Goal: Task Accomplishment & Management: Contribute content

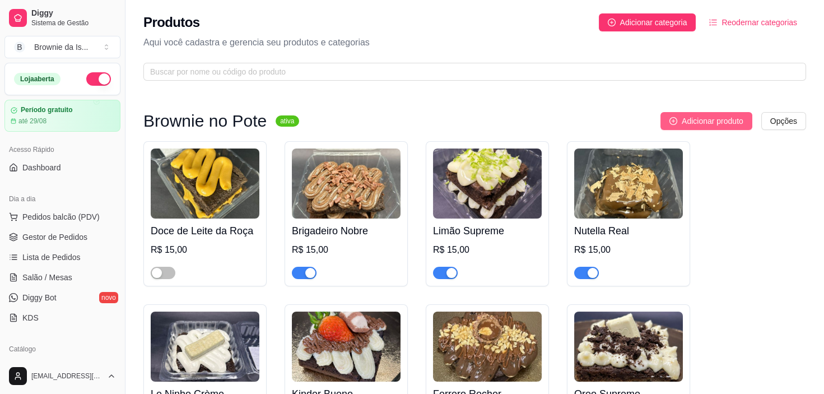
click at [697, 123] on span "Adicionar produto" at bounding box center [713, 121] width 62 height 12
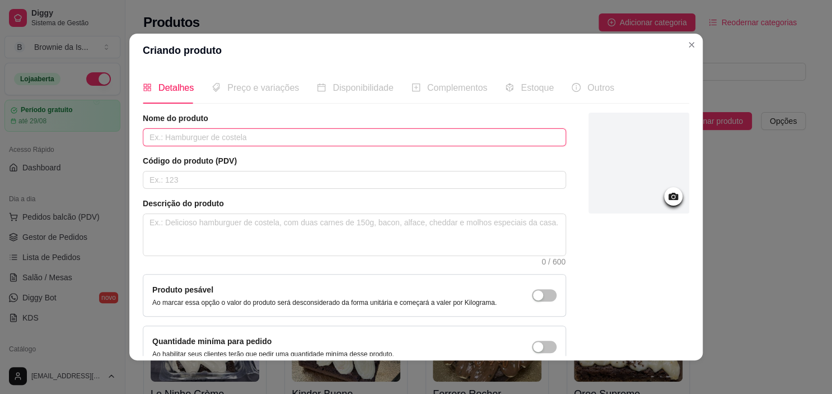
click at [344, 132] on input "text" at bounding box center [354, 137] width 423 height 18
type input "Ouro Branco"
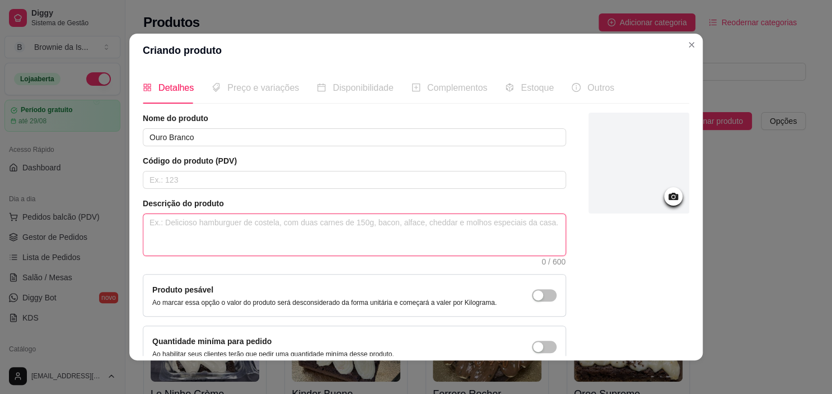
click at [227, 229] on textarea at bounding box center [354, 234] width 422 height 41
paste textarea ""Um brownie macio e intenso de chocolate, recheado com o irresistível bombom Ou…"
type textarea ""Um brownie macio e intenso de chocolate, recheado com o irresistível bombom Ou…"
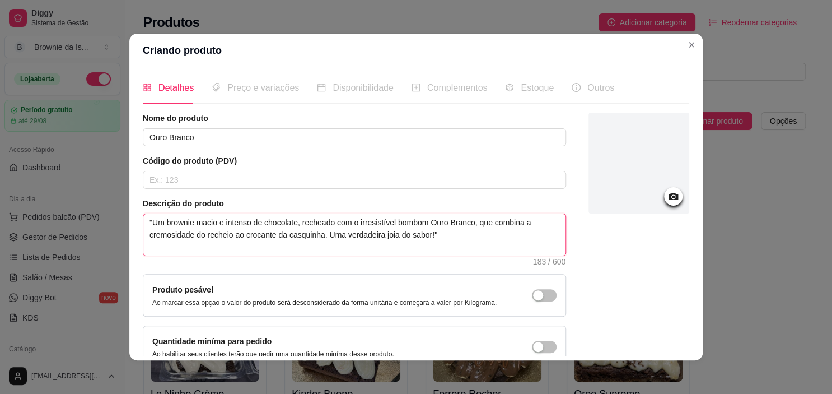
type textarea ""Um brownie macio e intenso de chocolate, recheado com o irresistível bombom Ou…"
click at [149, 220] on textarea ""Um brownie macio e intenso de chocolate, recheado com o irresistível bombom Ou…" at bounding box center [354, 234] width 422 height 41
type textarea "Um brownie macio e intenso de chocolate, recheado com o irresistível bombom Our…"
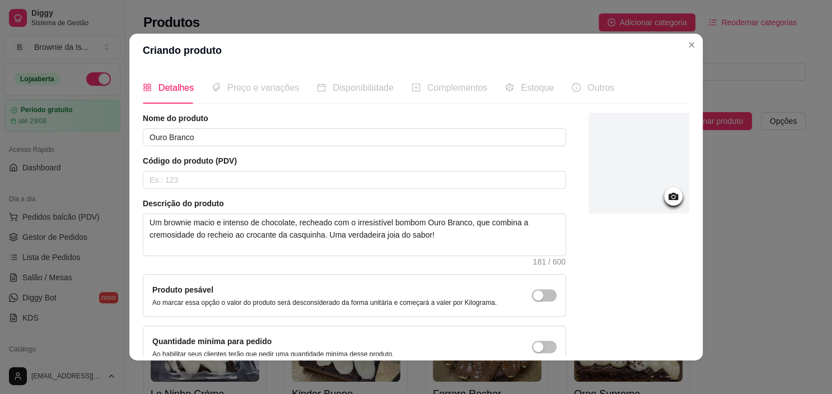
click at [289, 54] on header "Criando produto" at bounding box center [416, 51] width 574 height 34
click at [653, 203] on div at bounding box center [639, 163] width 101 height 101
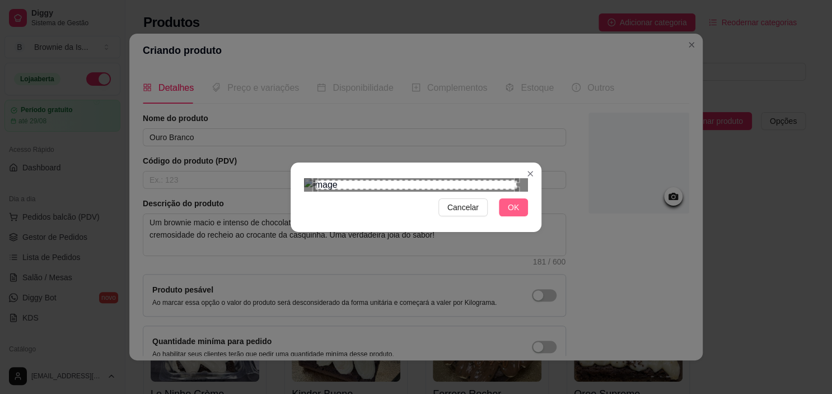
click at [512, 216] on button "OK" at bounding box center [513, 207] width 29 height 18
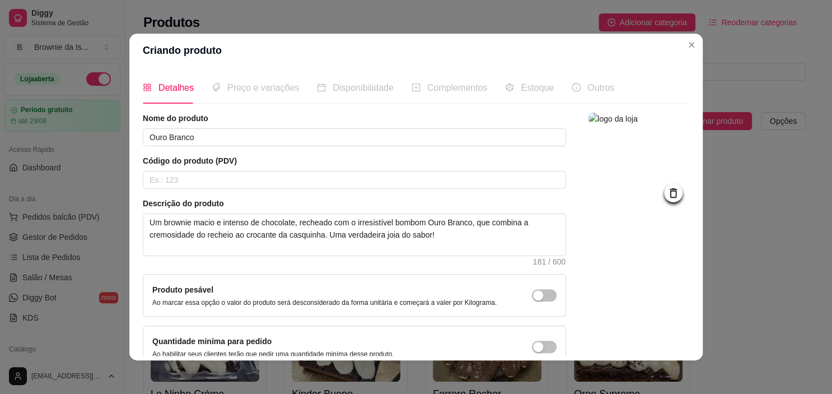
click at [258, 85] on span "Preço e variações" at bounding box center [263, 88] width 72 height 10
click at [225, 128] on input "Ouro Branco" at bounding box center [354, 137] width 423 height 18
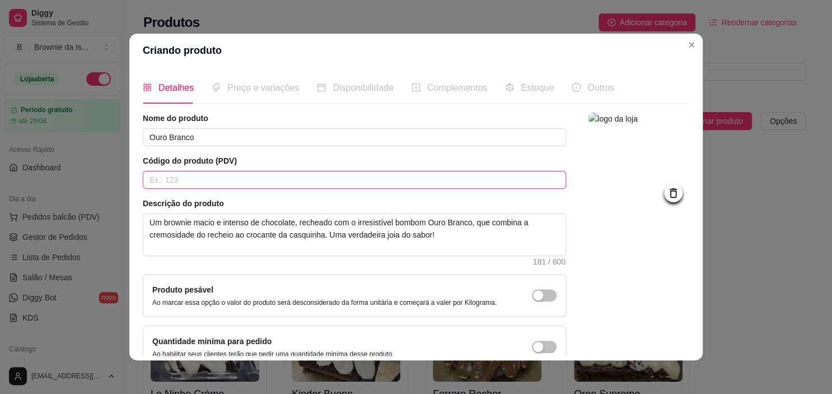
click at [220, 178] on input "text" at bounding box center [354, 180] width 423 height 18
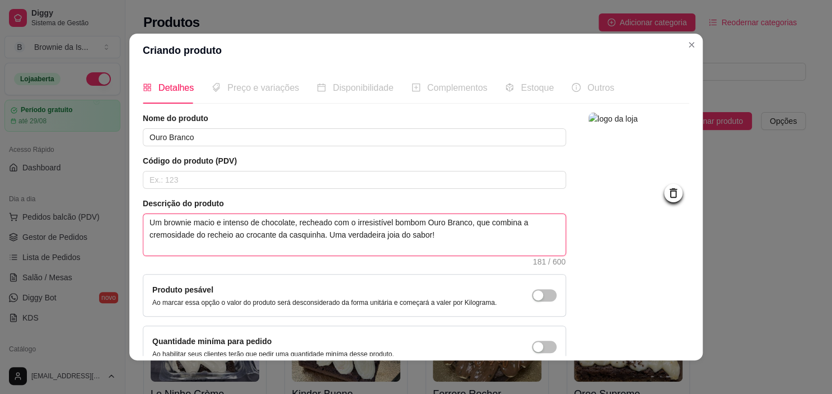
click at [239, 235] on textarea "Um brownie macio e intenso de chocolate, recheado com o irresistível bombom Our…" at bounding box center [354, 234] width 422 height 41
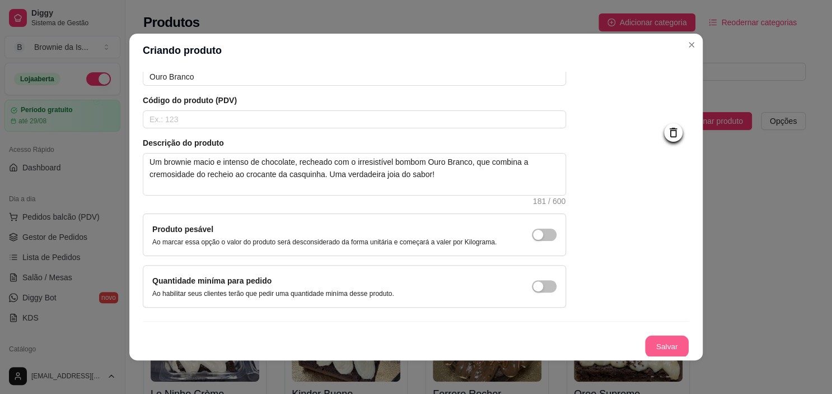
click at [661, 346] on button "Salvar" at bounding box center [667, 346] width 44 height 22
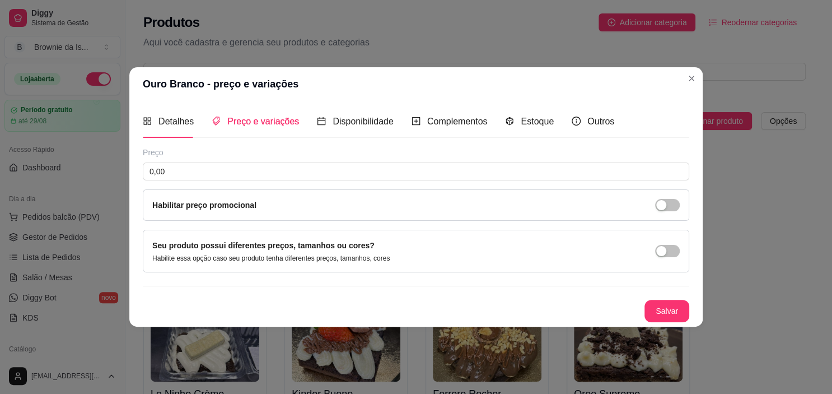
scroll to position [0, 0]
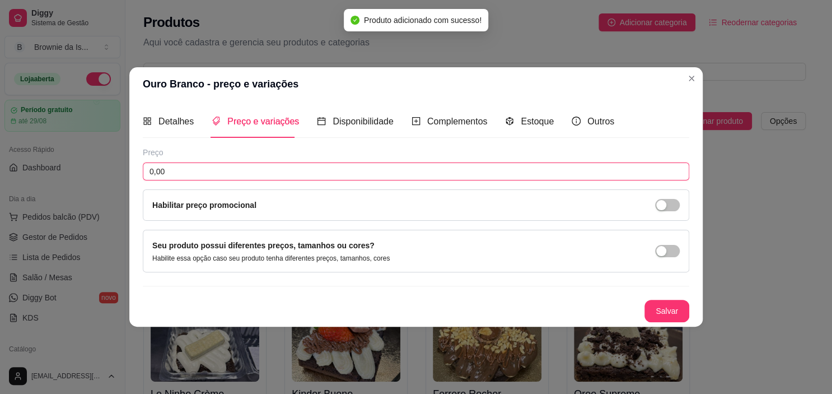
drag, startPoint x: 343, startPoint y: 174, endPoint x: 0, endPoint y: 184, distance: 343.5
click at [0, 184] on div "Ouro Branco - preço e variações Detalhes Preço e variações Disponibilidade Comp…" at bounding box center [416, 197] width 832 height 394
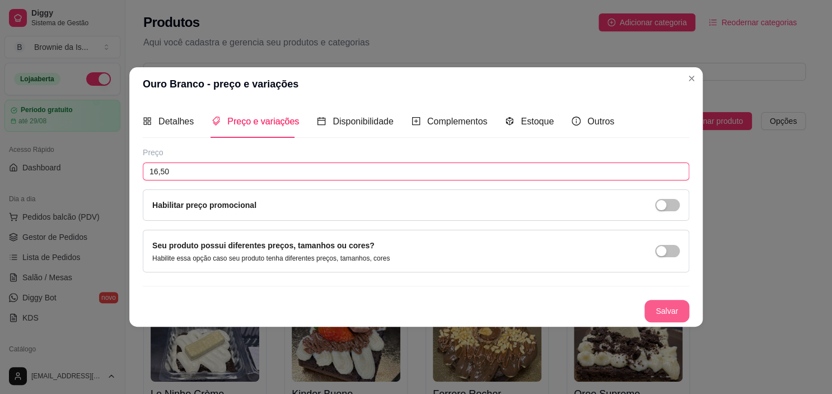
type input "16,50"
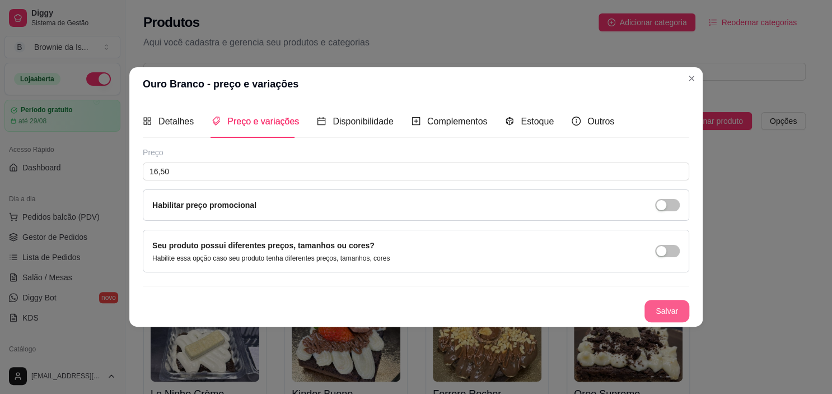
click at [662, 307] on button "Salvar" at bounding box center [667, 311] width 45 height 22
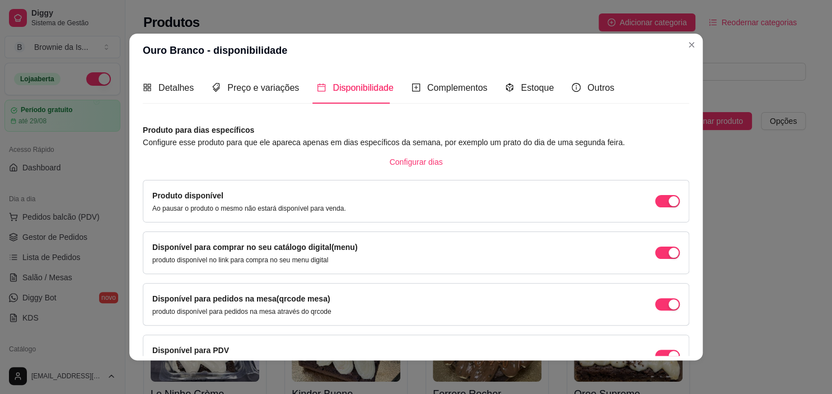
scroll to position [65, 0]
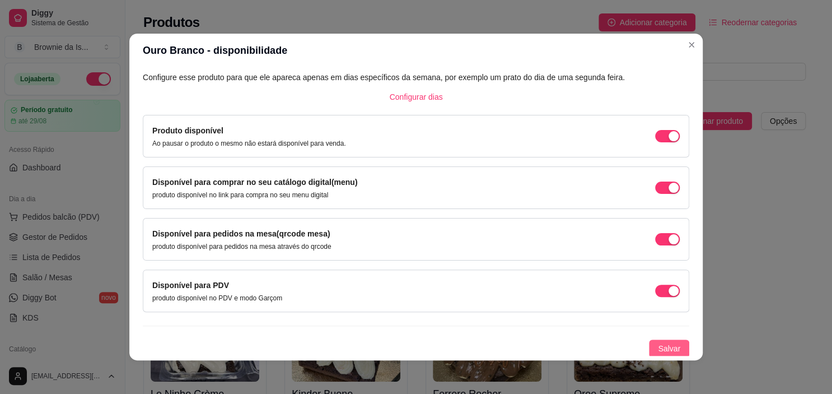
click at [660, 339] on button "Salvar" at bounding box center [669, 348] width 40 height 18
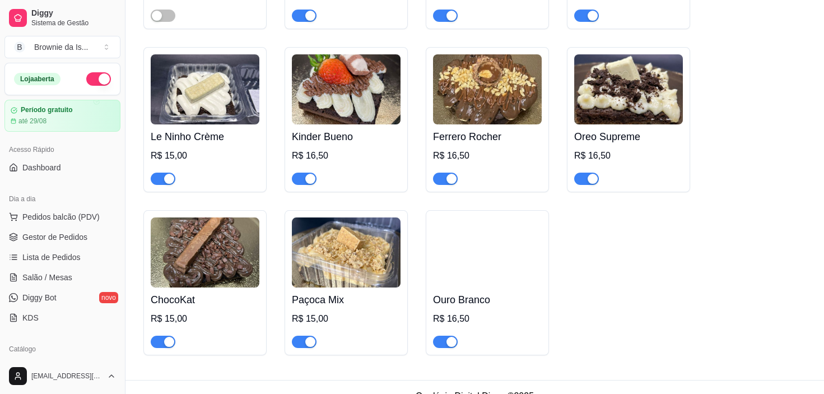
scroll to position [259, 0]
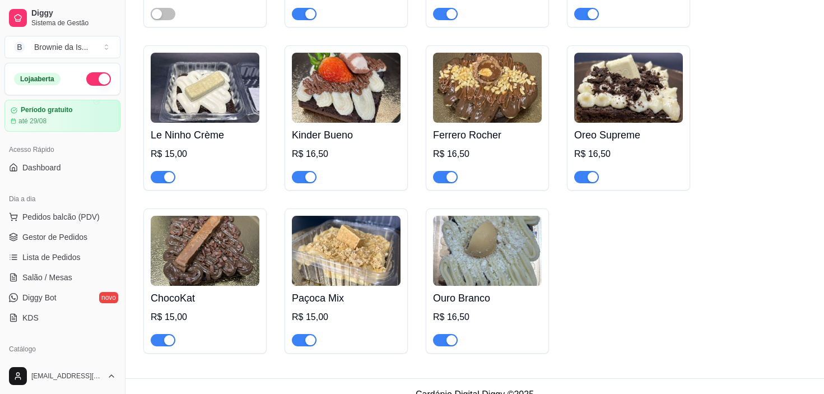
click at [509, 255] on img at bounding box center [487, 251] width 109 height 70
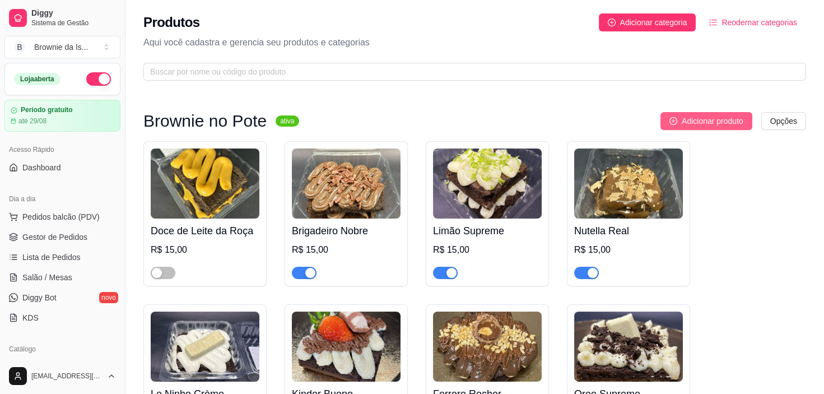
click at [702, 124] on span "Adicionar produto" at bounding box center [713, 121] width 62 height 12
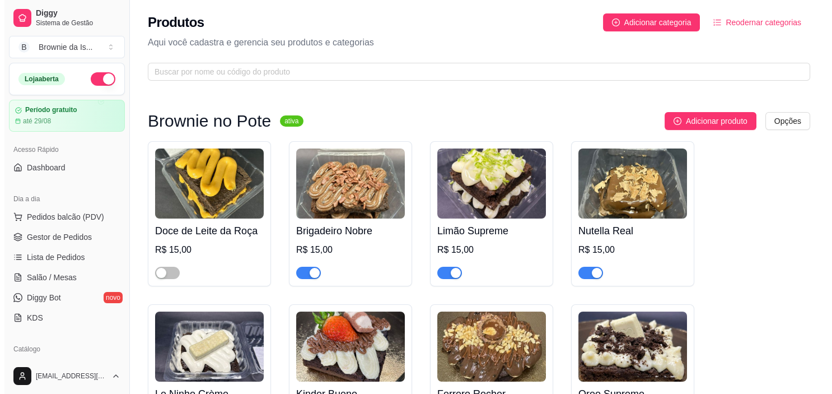
scroll to position [276, 0]
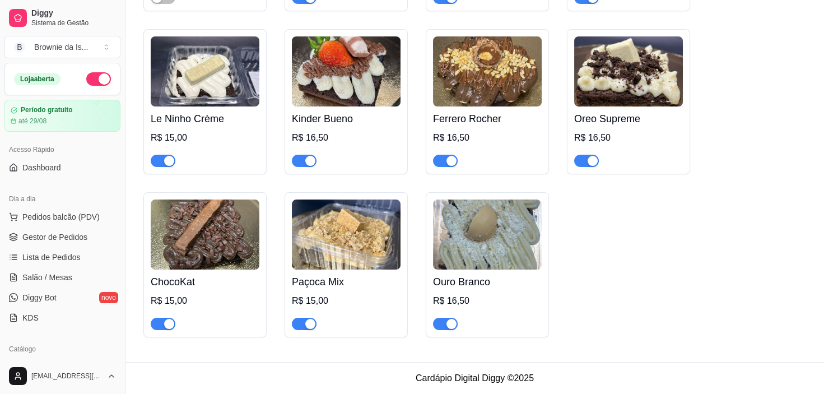
click at [503, 241] on img at bounding box center [487, 234] width 109 height 70
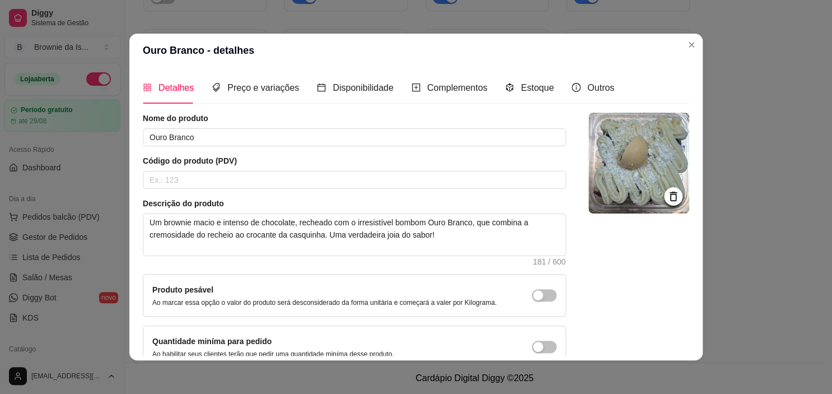
click at [642, 181] on img at bounding box center [639, 163] width 101 height 101
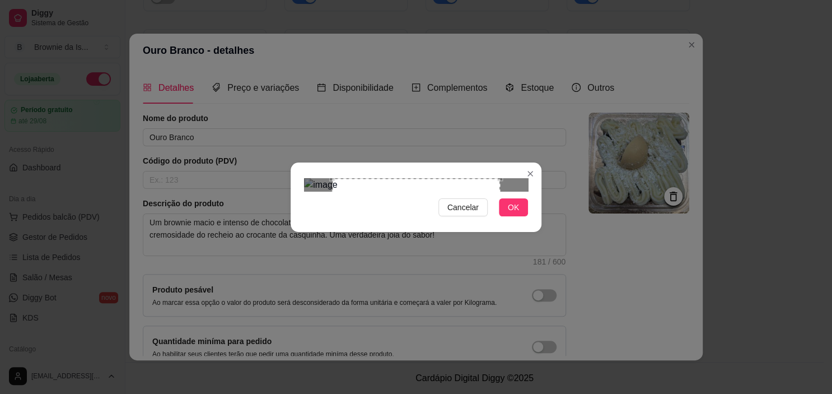
click at [509, 192] on div at bounding box center [416, 184] width 224 height 13
click at [445, 216] on div "Use the arrow keys to move the crop selection area" at bounding box center [417, 262] width 168 height 168
click at [450, 214] on div "Use the arrow keys to move the crop selection area" at bounding box center [418, 262] width 168 height 168
click at [469, 213] on span "Cancelar" at bounding box center [462, 207] width 31 height 12
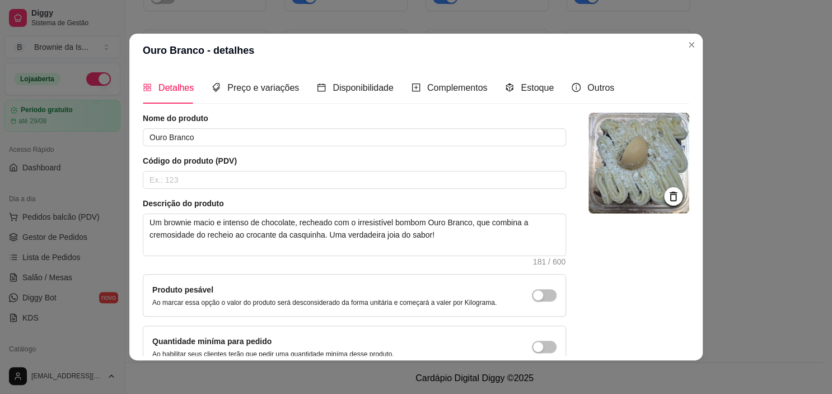
click at [667, 194] on icon at bounding box center [673, 196] width 13 height 13
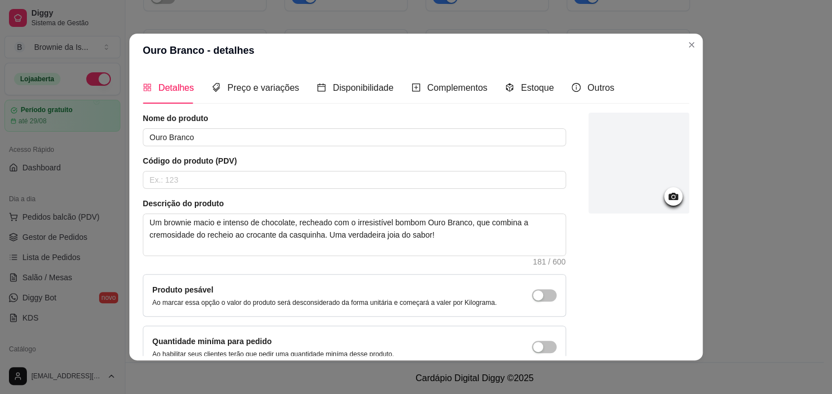
click at [644, 185] on div at bounding box center [639, 163] width 101 height 101
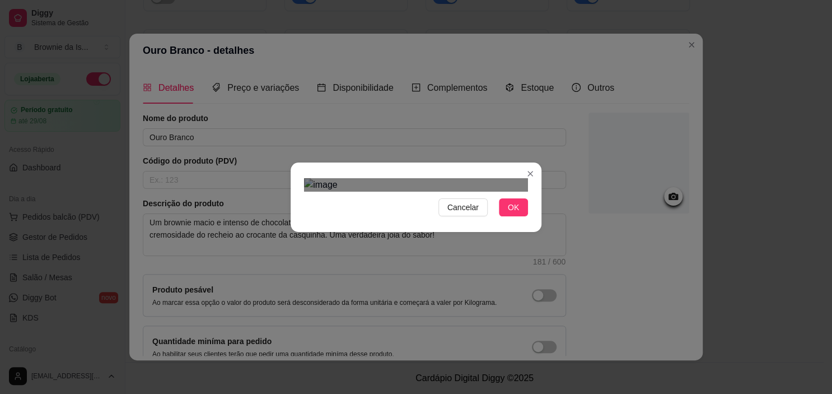
click at [405, 241] on div "Use the arrow keys to move the crop selection area" at bounding box center [416, 342] width 202 height 202
click at [515, 216] on button "OK" at bounding box center [513, 207] width 29 height 18
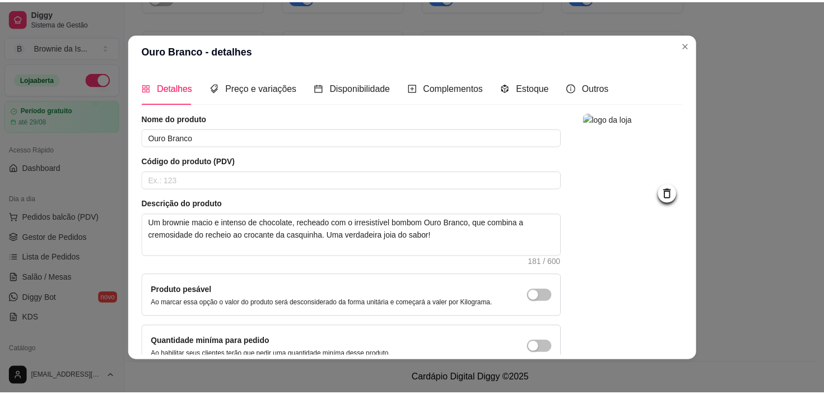
scroll to position [60, 0]
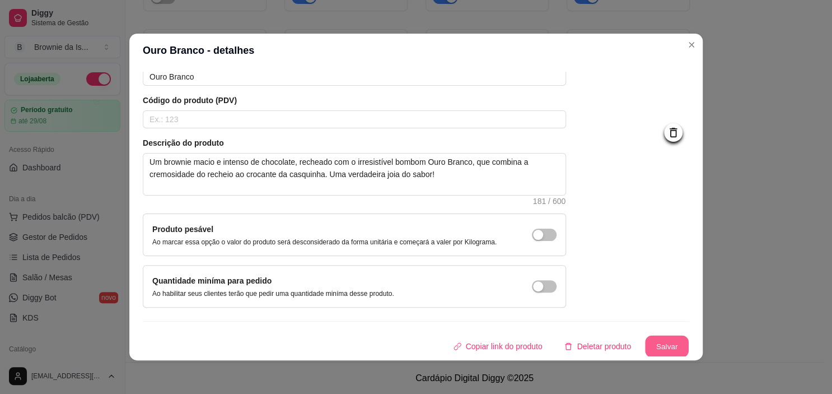
click at [666, 341] on button "Salvar" at bounding box center [667, 346] width 44 height 22
click at [645, 335] on button "Salvar" at bounding box center [667, 346] width 45 height 22
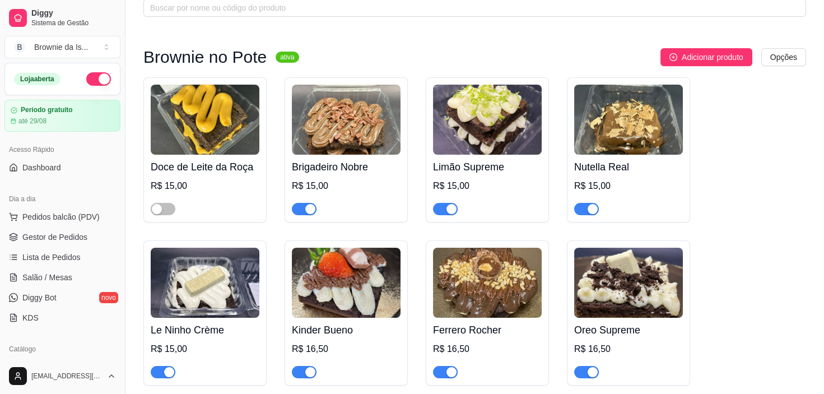
scroll to position [63, 0]
